Goal: Task Accomplishment & Management: Use online tool/utility

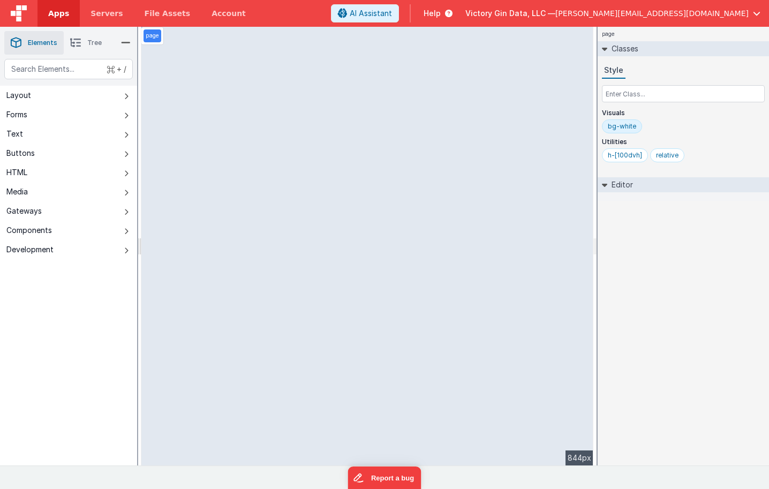
select select "newActionScript2"
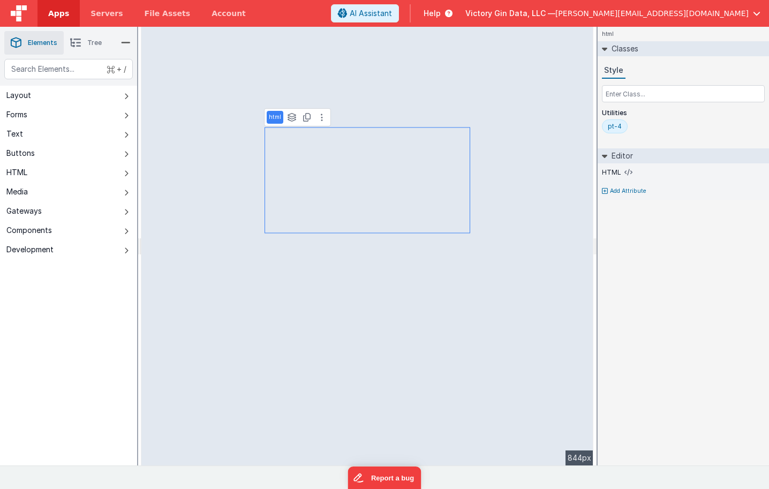
click at [48, 20] on link "Apps" at bounding box center [58, 13] width 42 height 27
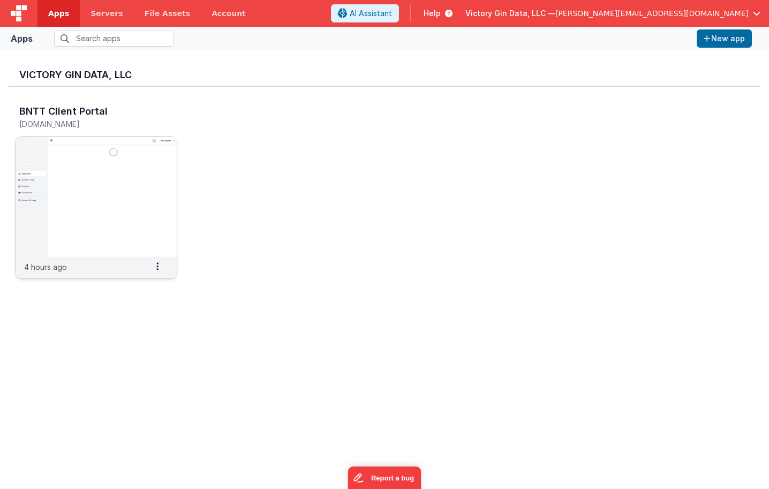
click at [87, 154] on img at bounding box center [96, 197] width 161 height 120
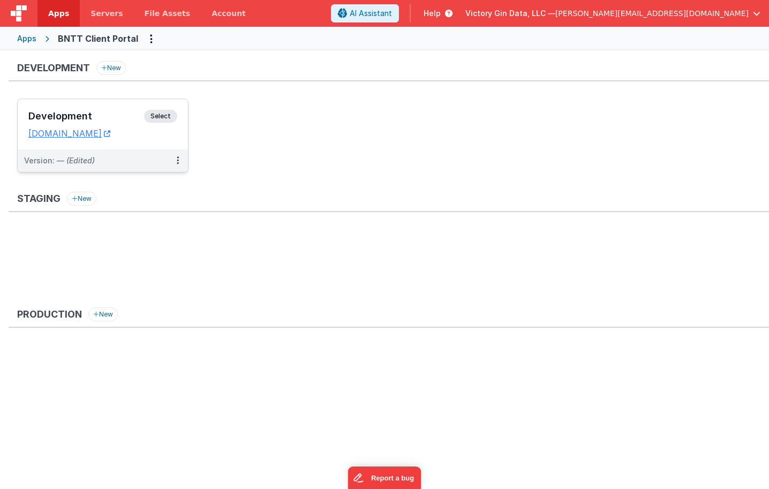
click at [92, 108] on div "Development Select URLs [DOMAIN_NAME]" at bounding box center [103, 124] width 170 height 50
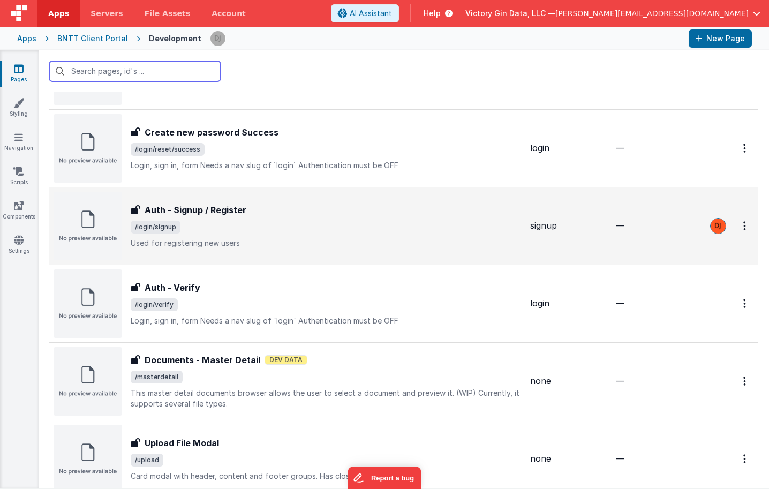
scroll to position [868, 0]
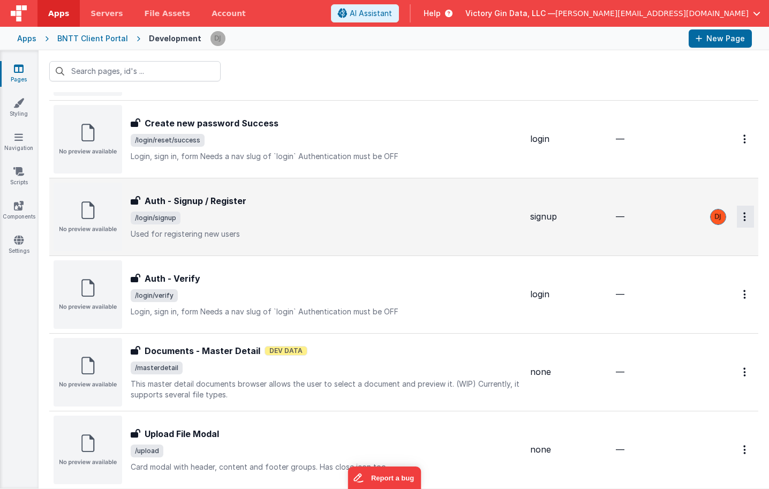
click at [745, 212] on icon "Options" at bounding box center [744, 216] width 3 height 9
click at [711, 287] on link "Duplicate" at bounding box center [707, 280] width 94 height 20
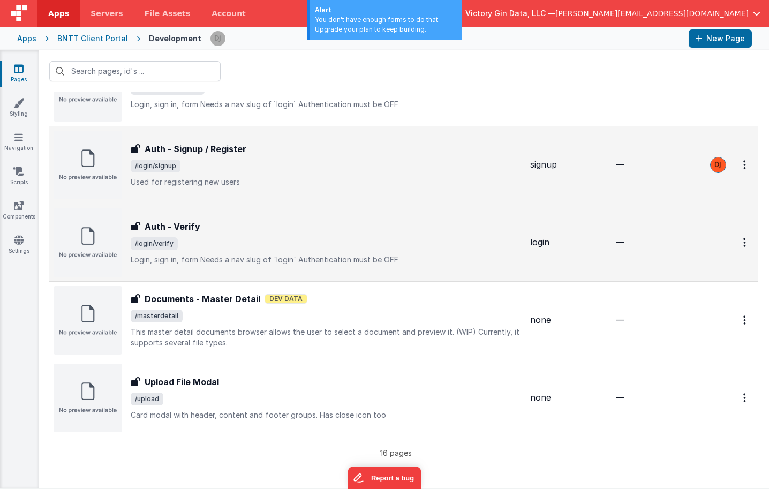
scroll to position [919, 0]
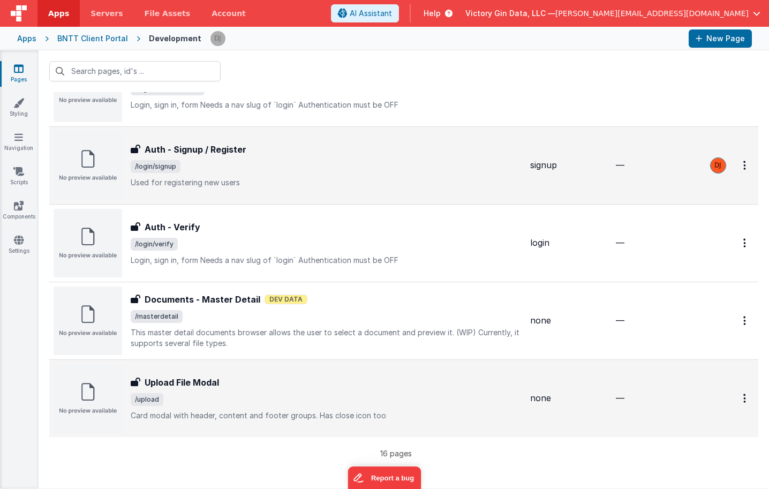
click at [431, 414] on p "Card modal with header, content and footer groups.Has close icon too" at bounding box center [326, 415] width 391 height 11
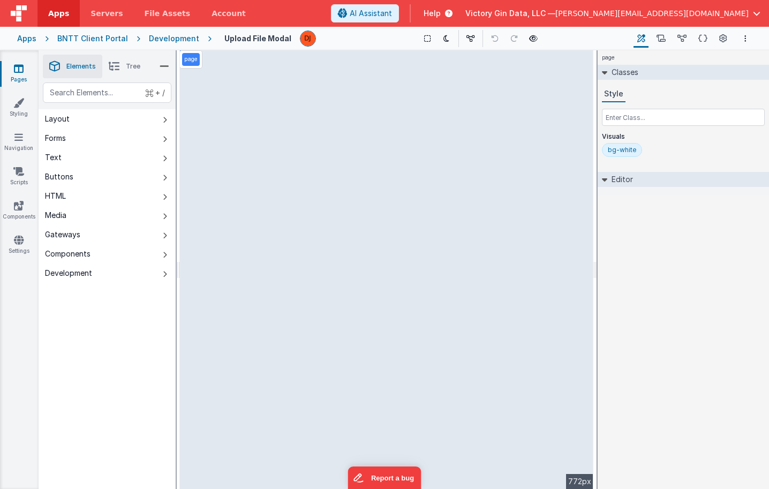
select select "newActionScript5"
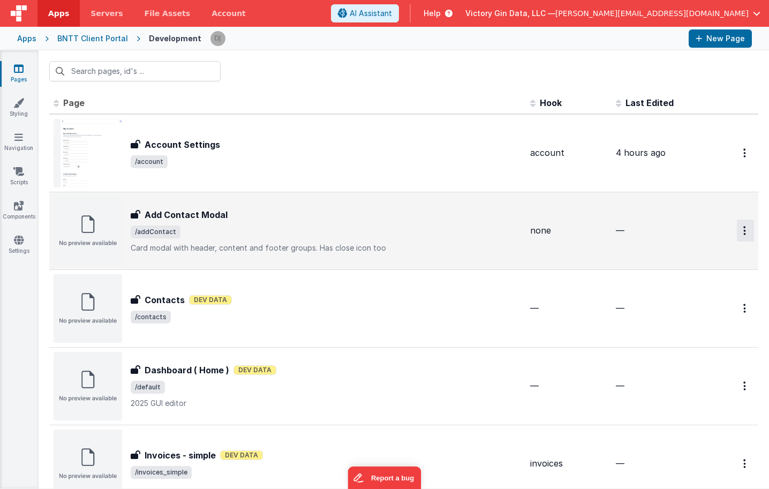
click at [753, 237] on button "Options" at bounding box center [745, 231] width 17 height 22
click at [735, 309] on link "Delete" at bounding box center [707, 314] width 94 height 19
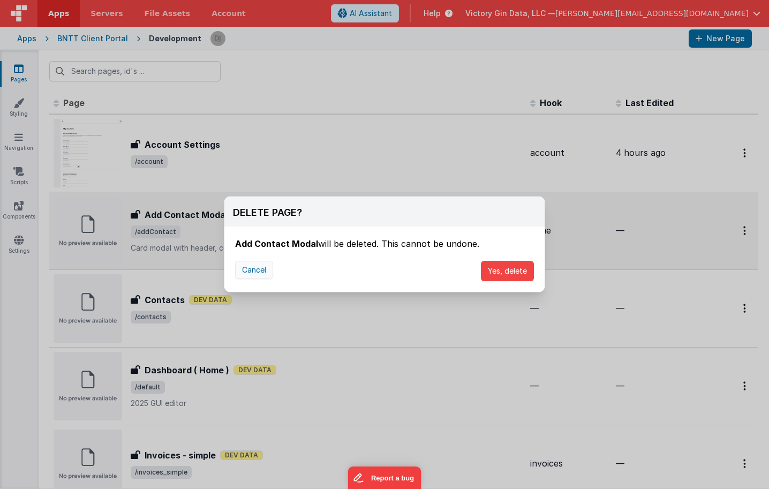
click at [263, 265] on button "Cancel" at bounding box center [254, 270] width 38 height 18
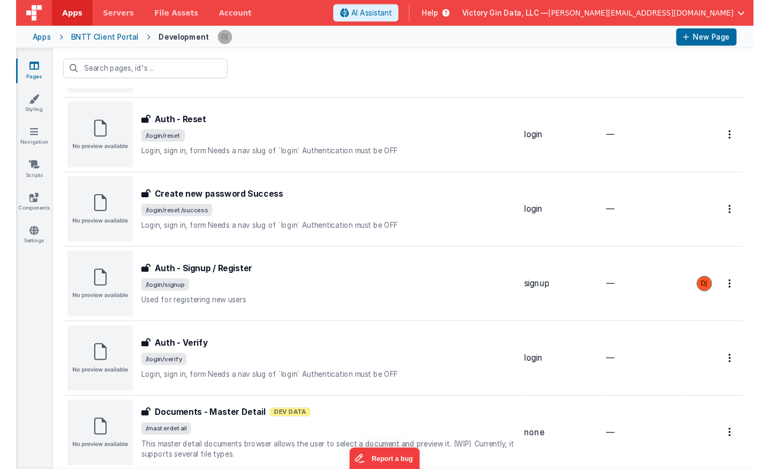
scroll to position [902, 0]
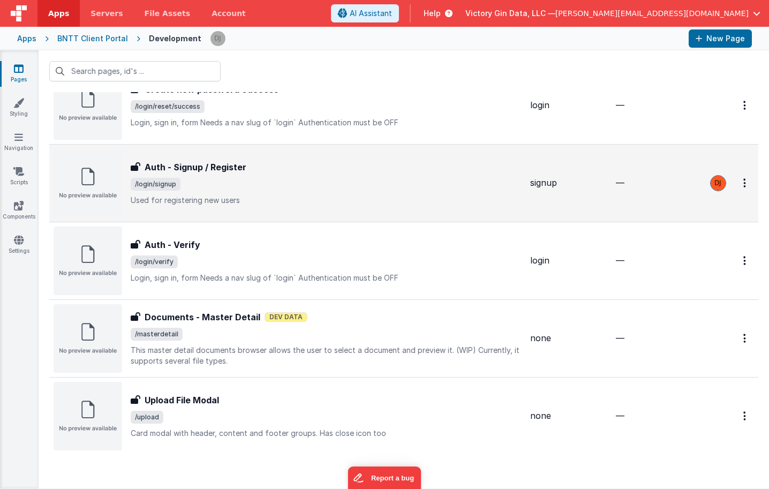
click at [230, 170] on h3 "Auth - Signup / Register" at bounding box center [196, 167] width 102 height 13
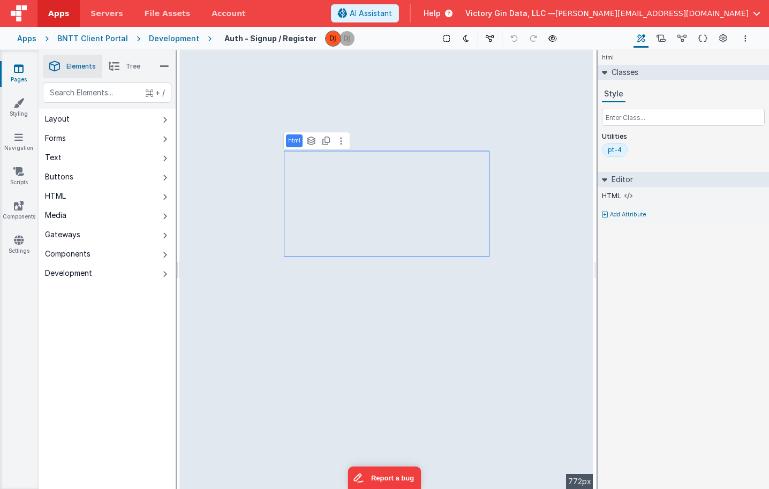
select select "email"
click at [548, 41] on icon at bounding box center [552, 38] width 9 height 7
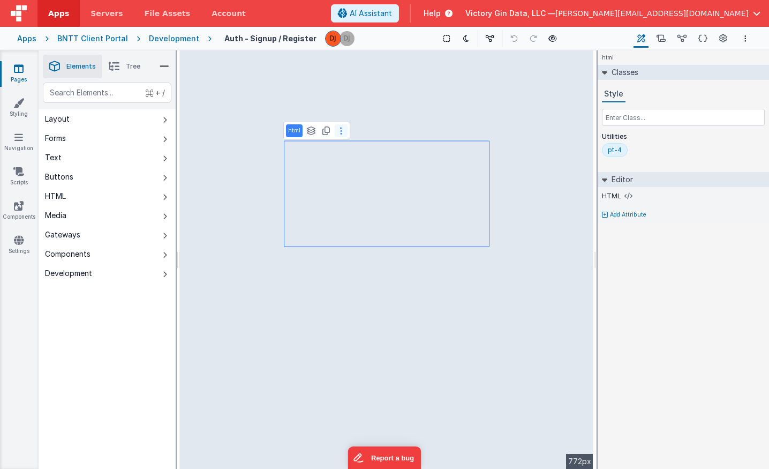
click at [340, 134] on icon at bounding box center [341, 130] width 2 height 9
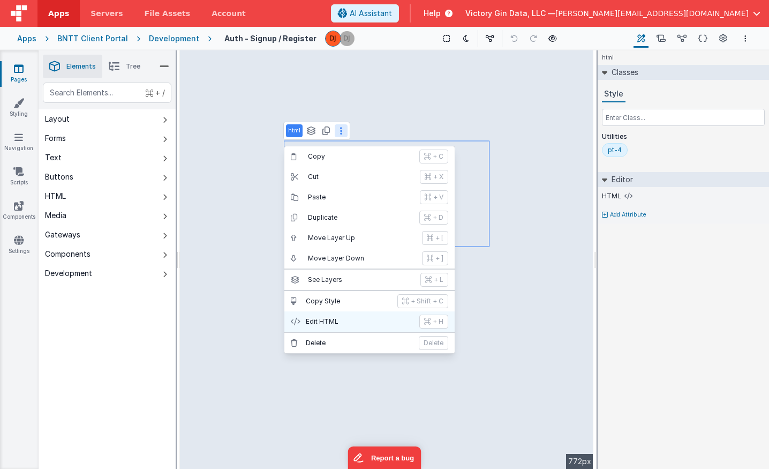
click at [331, 326] on button "Edit HTML + H" at bounding box center [369, 321] width 170 height 20
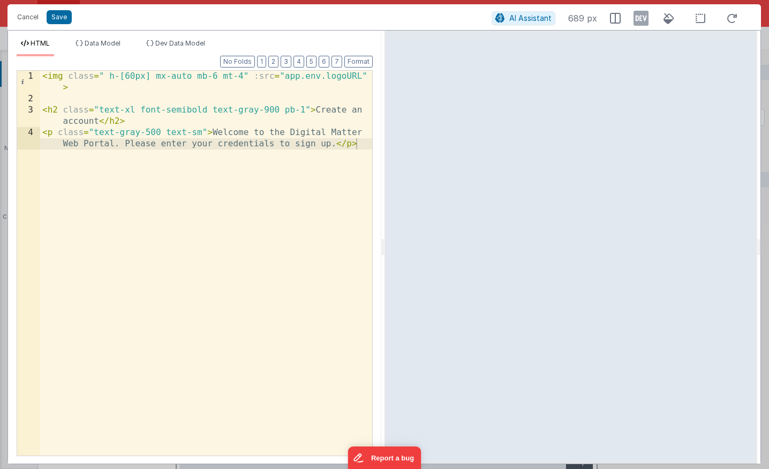
click at [325, 111] on div "< img class = " h-[60px] mx-auto mb-6 mt-4" :src = "app.env.logoURL" > < h2 cla…" at bounding box center [206, 285] width 332 height 429
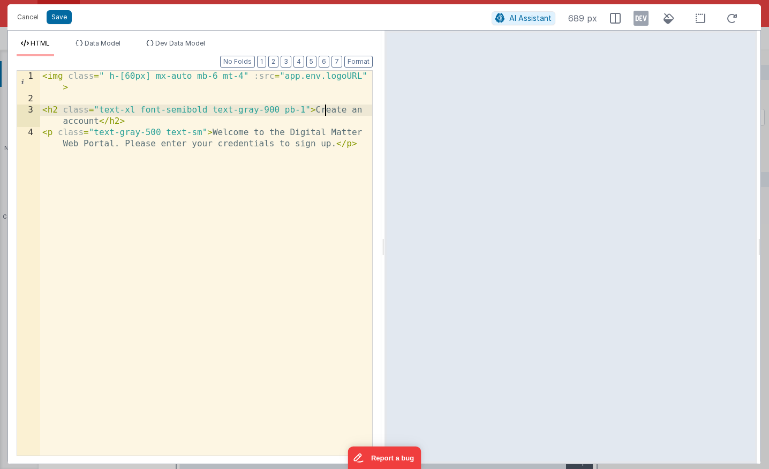
click at [325, 111] on div "< img class = " h-[60px] mx-auto mb-6 mt-4" :src = "app.env.logoURL" > < h2 cla…" at bounding box center [206, 285] width 332 height 429
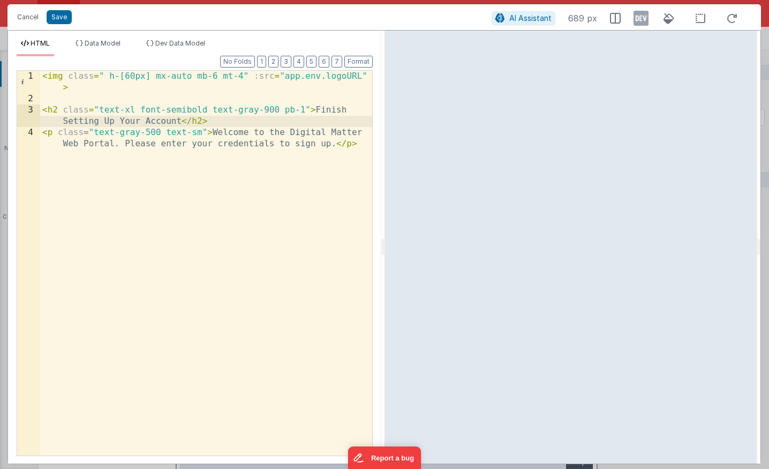
click at [126, 132] on div "< img class = " h-[60px] mx-auto mb-6 mt-4" :src = "app.env.logoURL" > < h2 cla…" at bounding box center [206, 285] width 332 height 429
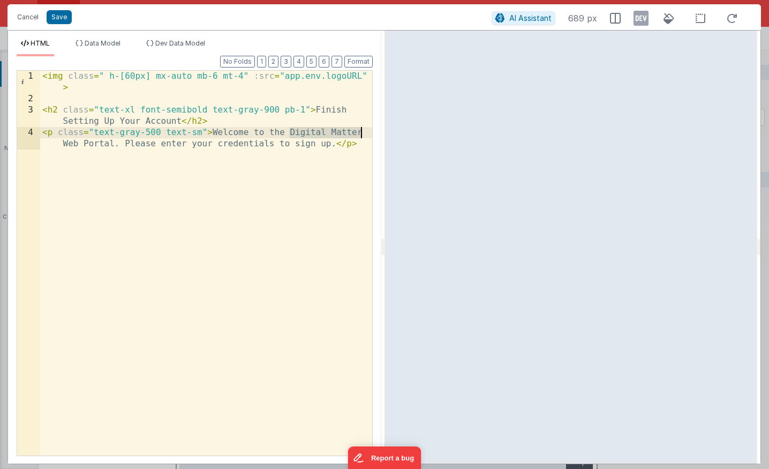
drag, startPoint x: 289, startPoint y: 132, endPoint x: 367, endPoint y: 132, distance: 78.2
click at [367, 132] on div "< img class = " h-[60px] mx-auto mb-6 mt-4" :src = "app.env.logoURL" > < h2 cla…" at bounding box center [206, 285] width 332 height 429
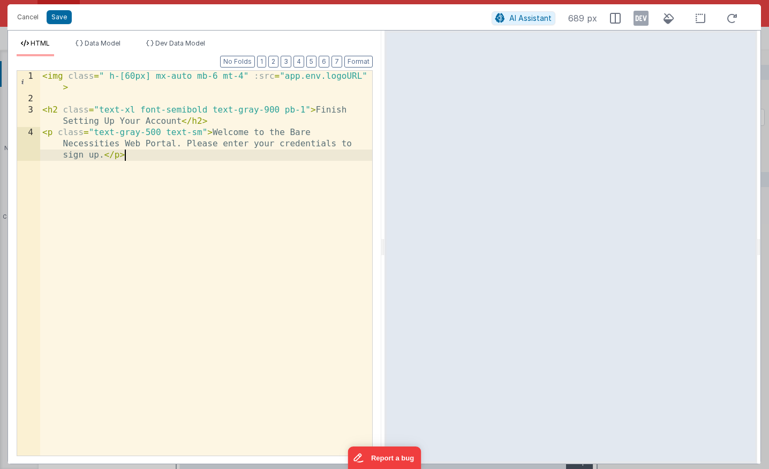
click at [184, 180] on div "< img class = " h-[60px] mx-auto mb-6 mt-4" :src = "app.env.logoURL" > < h2 cla…" at bounding box center [206, 291] width 332 height 441
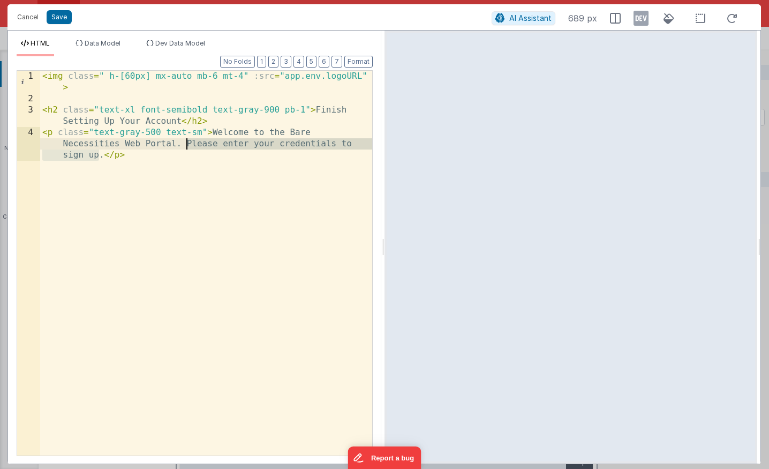
drag, startPoint x: 99, startPoint y: 155, endPoint x: 189, endPoint y: 148, distance: 90.3
click at [189, 148] on div "< img class = " h-[60px] mx-auto mb-6 mt-4" :src = "app.env.logoURL" > < h2 cla…" at bounding box center [206, 291] width 332 height 441
drag, startPoint x: 223, startPoint y: 142, endPoint x: 97, endPoint y: 149, distance: 125.5
click at [97, 149] on div "< img class = " h-[60px] mx-auto mb-6 mt-4" :src = "app.env.logoURL" > < h2 cla…" at bounding box center [206, 291] width 332 height 441
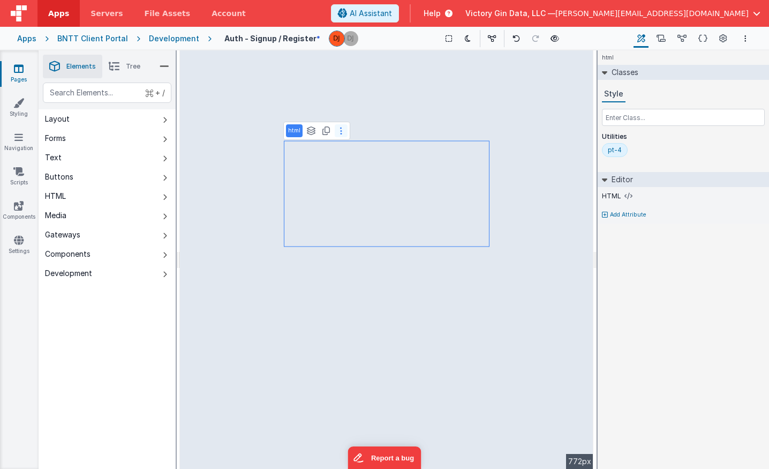
click at [341, 132] on icon at bounding box center [341, 130] width 2 height 9
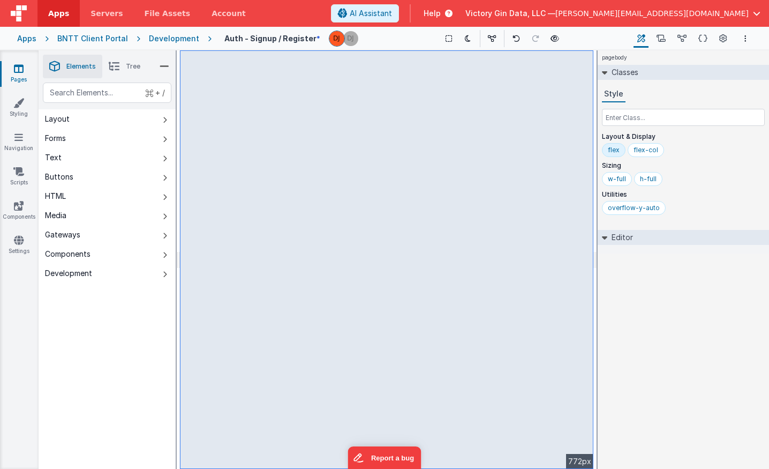
select select "email"
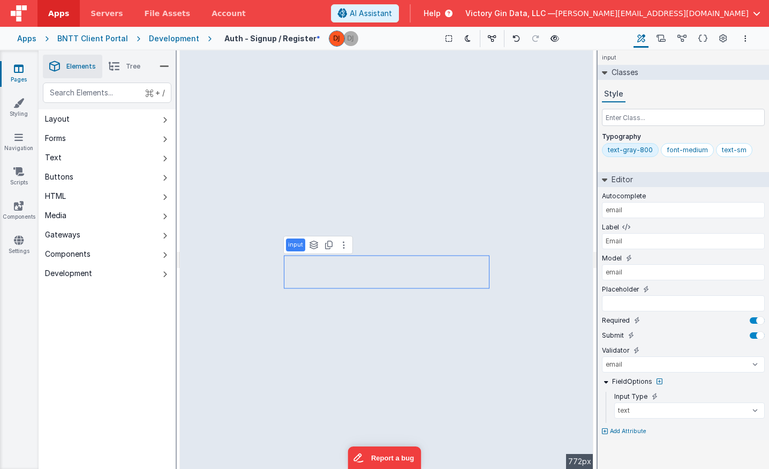
click at [628, 427] on p "Add Attribute" at bounding box center [628, 431] width 36 height 9
click at [760, 424] on div at bounding box center [757, 427] width 15 height 6
click at [753, 320] on div at bounding box center [757, 320] width 15 height 6
type input "div"
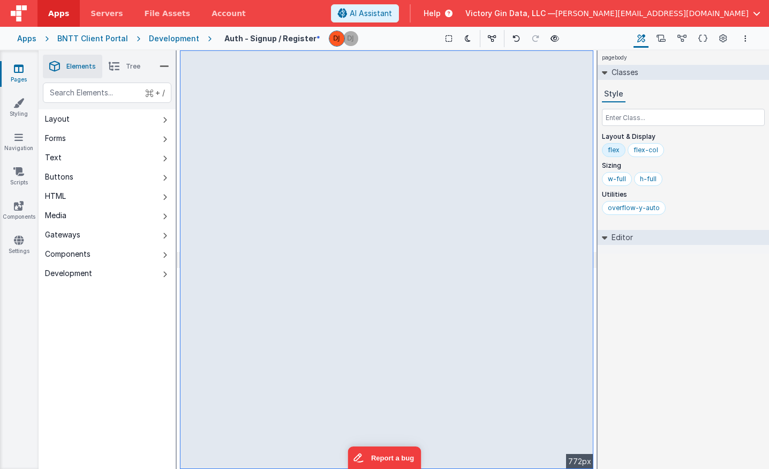
select select "email"
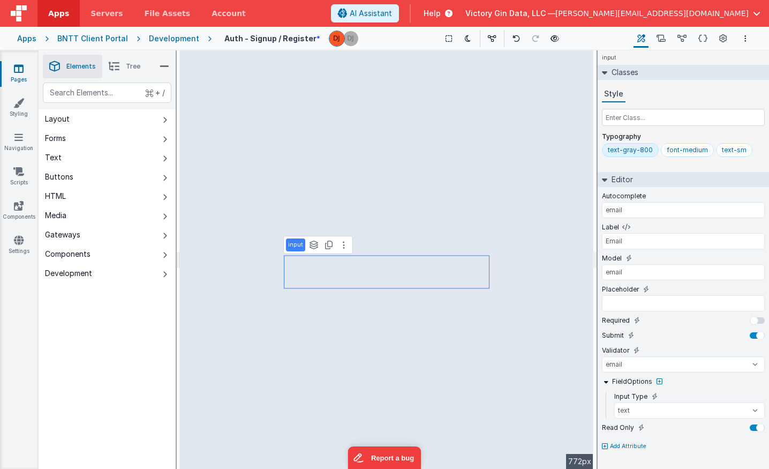
click at [749, 152] on div "text-gray-800 font-medium text-sm" at bounding box center [683, 152] width 163 height 18
click at [653, 167] on div "Classes Style Typography text-gray-800 font-medium text-sm" at bounding box center [683, 116] width 171 height 103
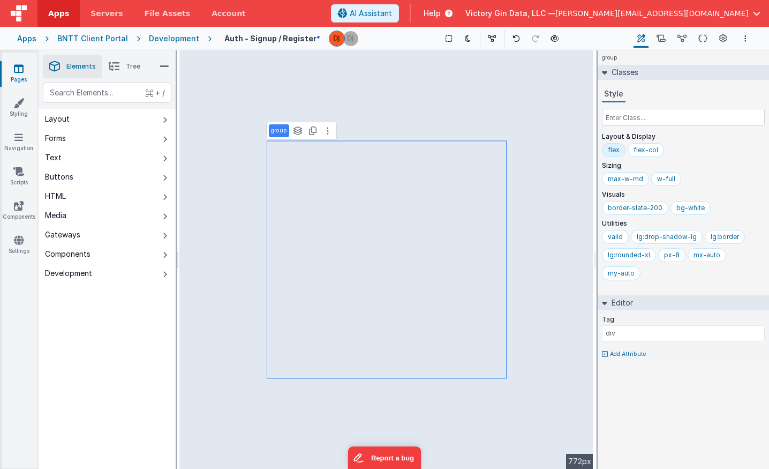
select select "newActionScript2"
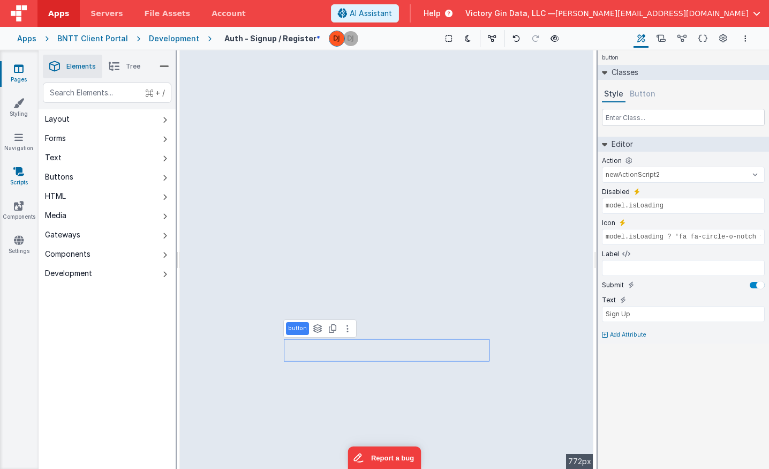
click at [13, 174] on icon at bounding box center [18, 171] width 11 height 11
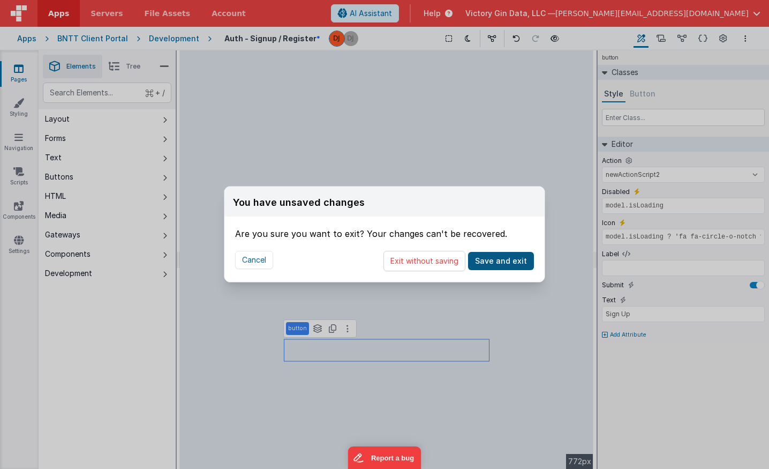
click at [506, 260] on button "Save and exit" at bounding box center [501, 261] width 66 height 18
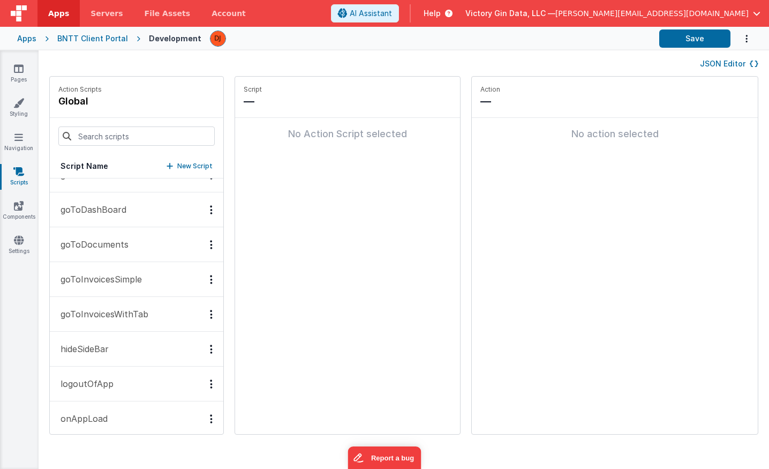
scroll to position [56, 0]
click at [107, 129] on input at bounding box center [136, 135] width 156 height 19
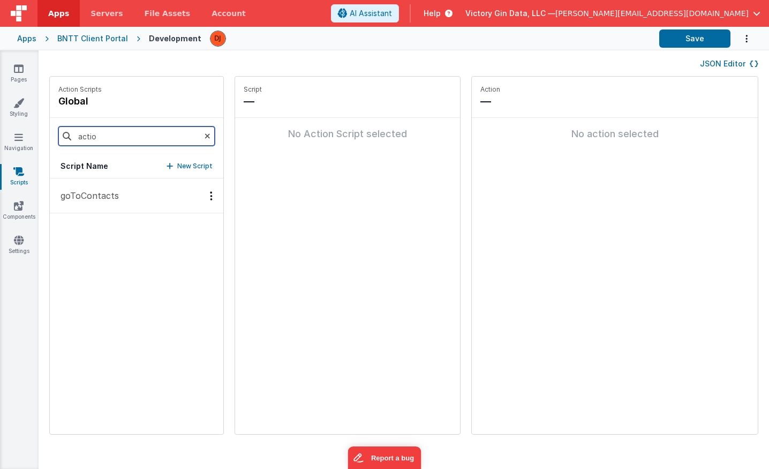
type input "action"
type input "reg"
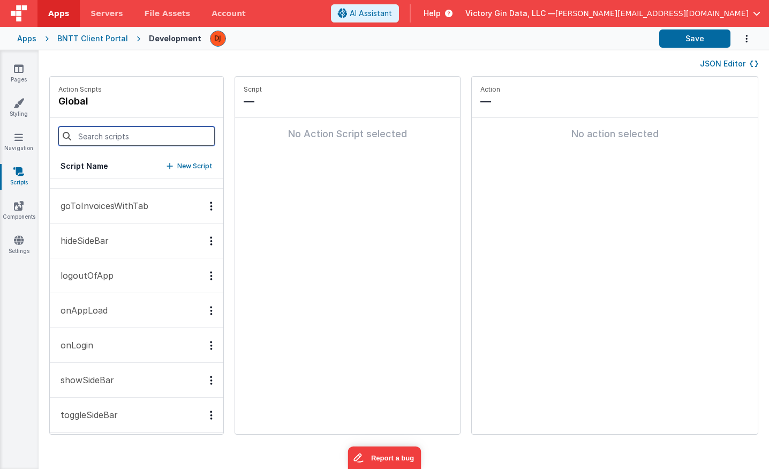
scroll to position [168, 0]
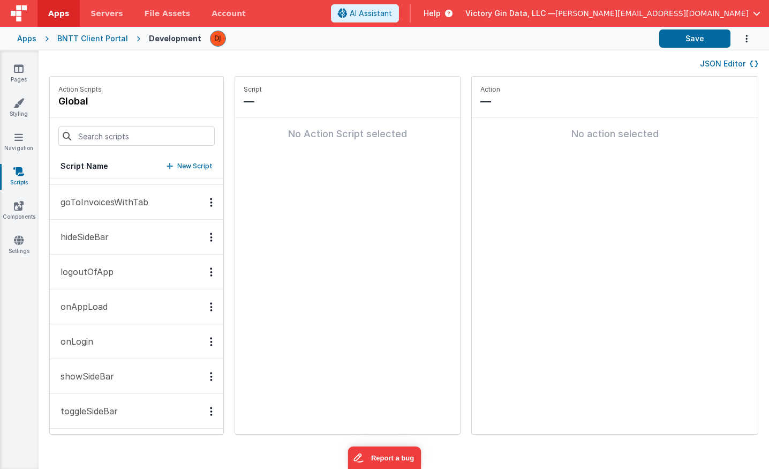
click at [121, 351] on button "onLogin" at bounding box center [137, 341] width 174 height 35
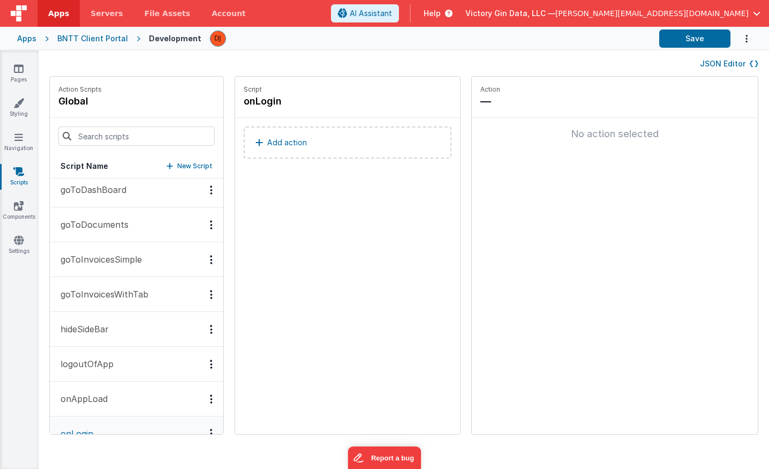
scroll to position [76, 0]
click at [140, 363] on button "logoutOfApp" at bounding box center [137, 363] width 174 height 35
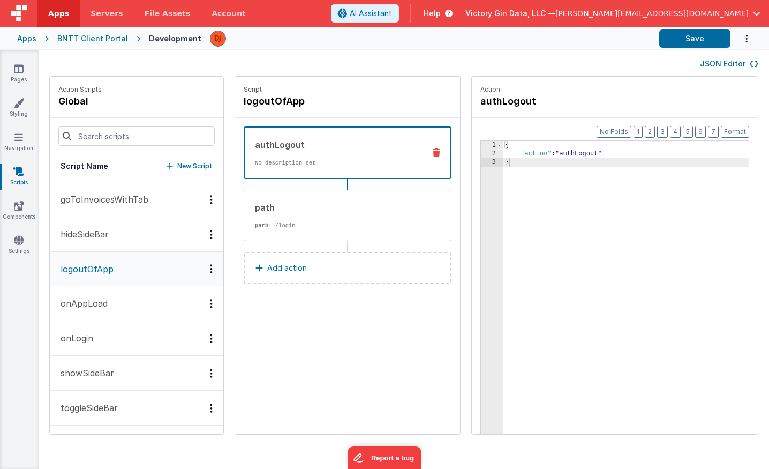
scroll to position [170, 0]
click at [111, 291] on button "onAppLoad" at bounding box center [137, 303] width 174 height 35
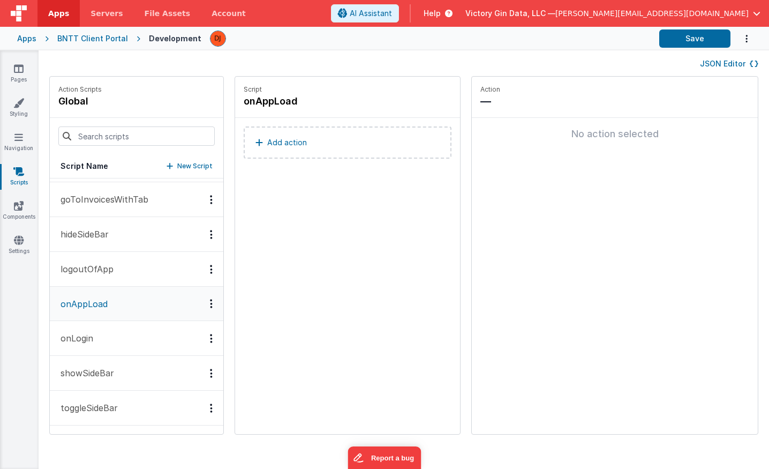
click at [127, 343] on button "onLogin" at bounding box center [137, 338] width 174 height 35
click at [118, 298] on button "onAppLoad" at bounding box center [137, 304] width 174 height 35
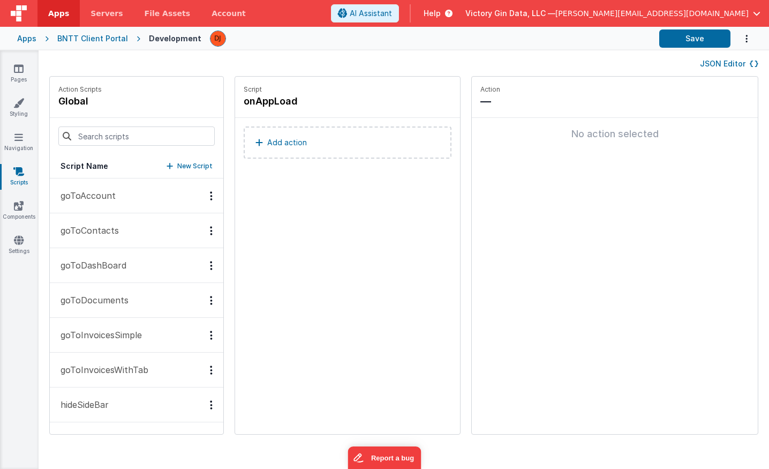
scroll to position [0, 0]
click at [110, 208] on button "goToAccount" at bounding box center [137, 195] width 174 height 35
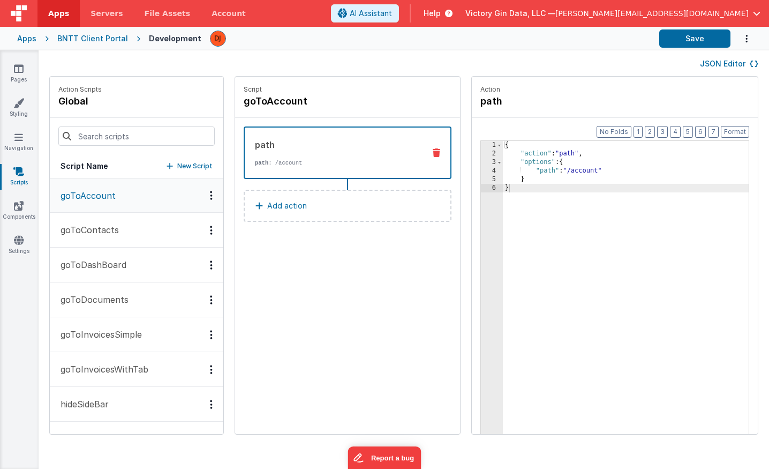
click at [133, 239] on button "goToContacts" at bounding box center [137, 230] width 174 height 35
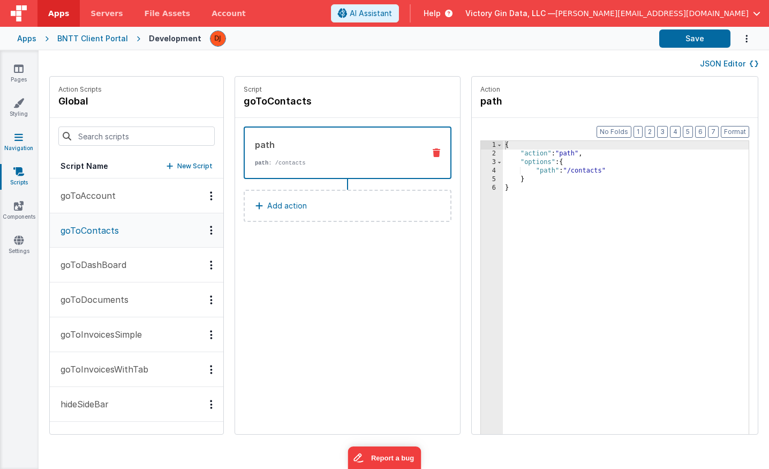
click at [15, 136] on icon at bounding box center [18, 137] width 9 height 11
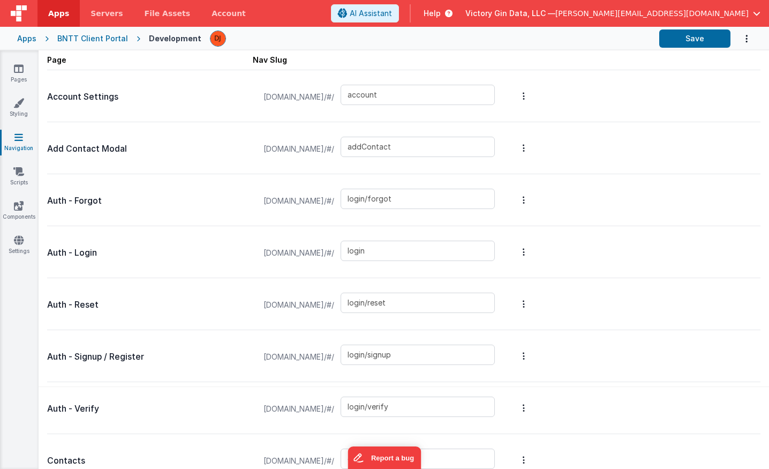
scroll to position [79, 0]
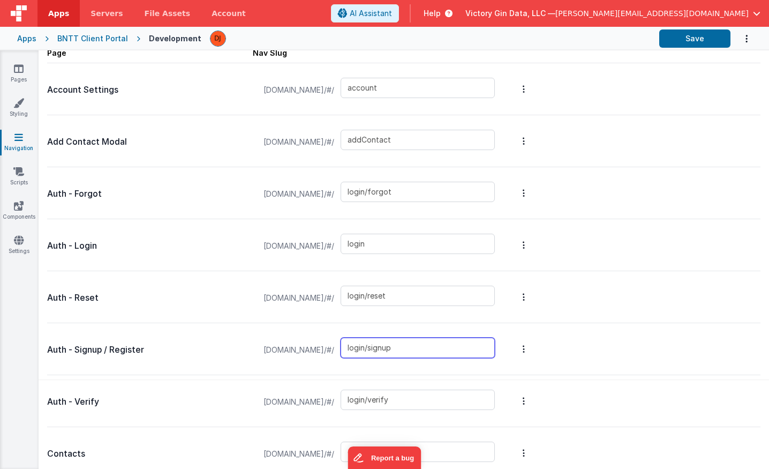
click at [440, 347] on input "login/signup" at bounding box center [418, 347] width 154 height 20
click at [525, 345] on icon "Options" at bounding box center [524, 348] width 2 height 9
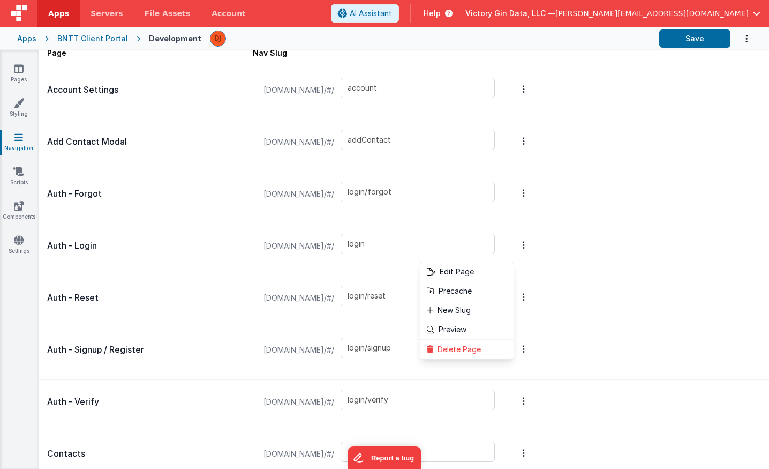
click at [673, 363] on button at bounding box center [384, 234] width 769 height 469
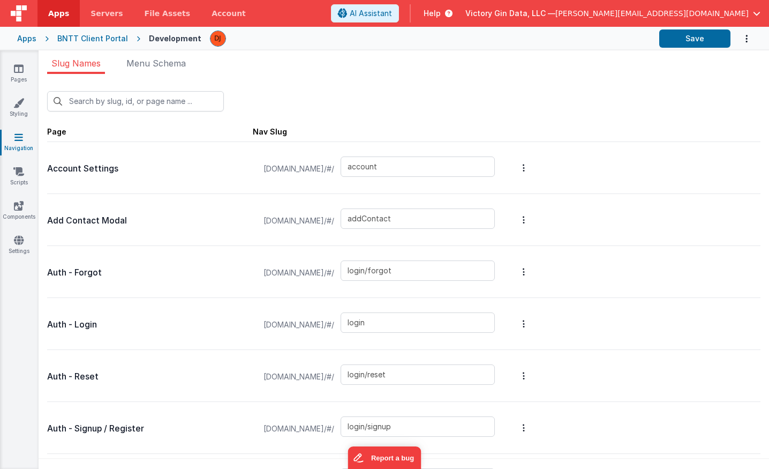
scroll to position [0, 0]
click at [161, 99] on input "text" at bounding box center [135, 101] width 177 height 20
click at [333, 85] on div "New Slug" at bounding box center [403, 96] width 713 height 29
click at [169, 69] on li "Menu Schema" at bounding box center [156, 65] width 68 height 17
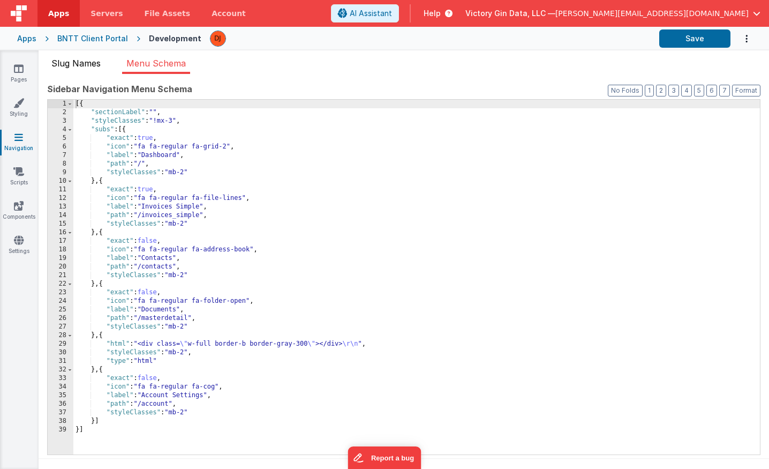
click at [62, 64] on span "Slug Names" at bounding box center [75, 63] width 49 height 11
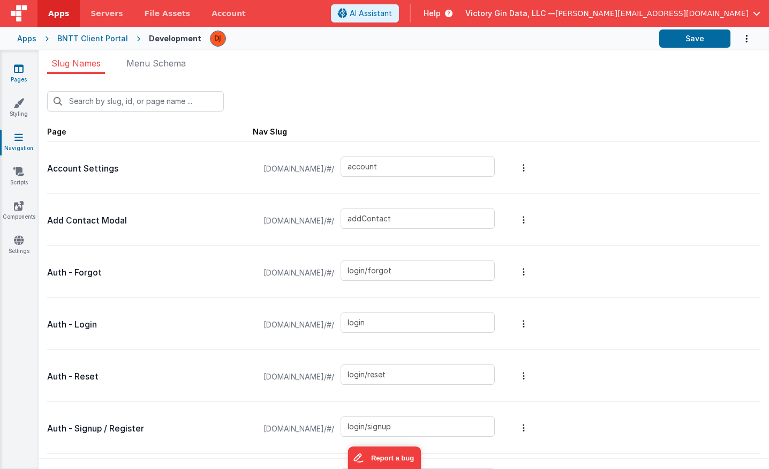
click at [28, 70] on link "Pages" at bounding box center [18, 73] width 39 height 21
